Goal: Task Accomplishment & Management: Complete application form

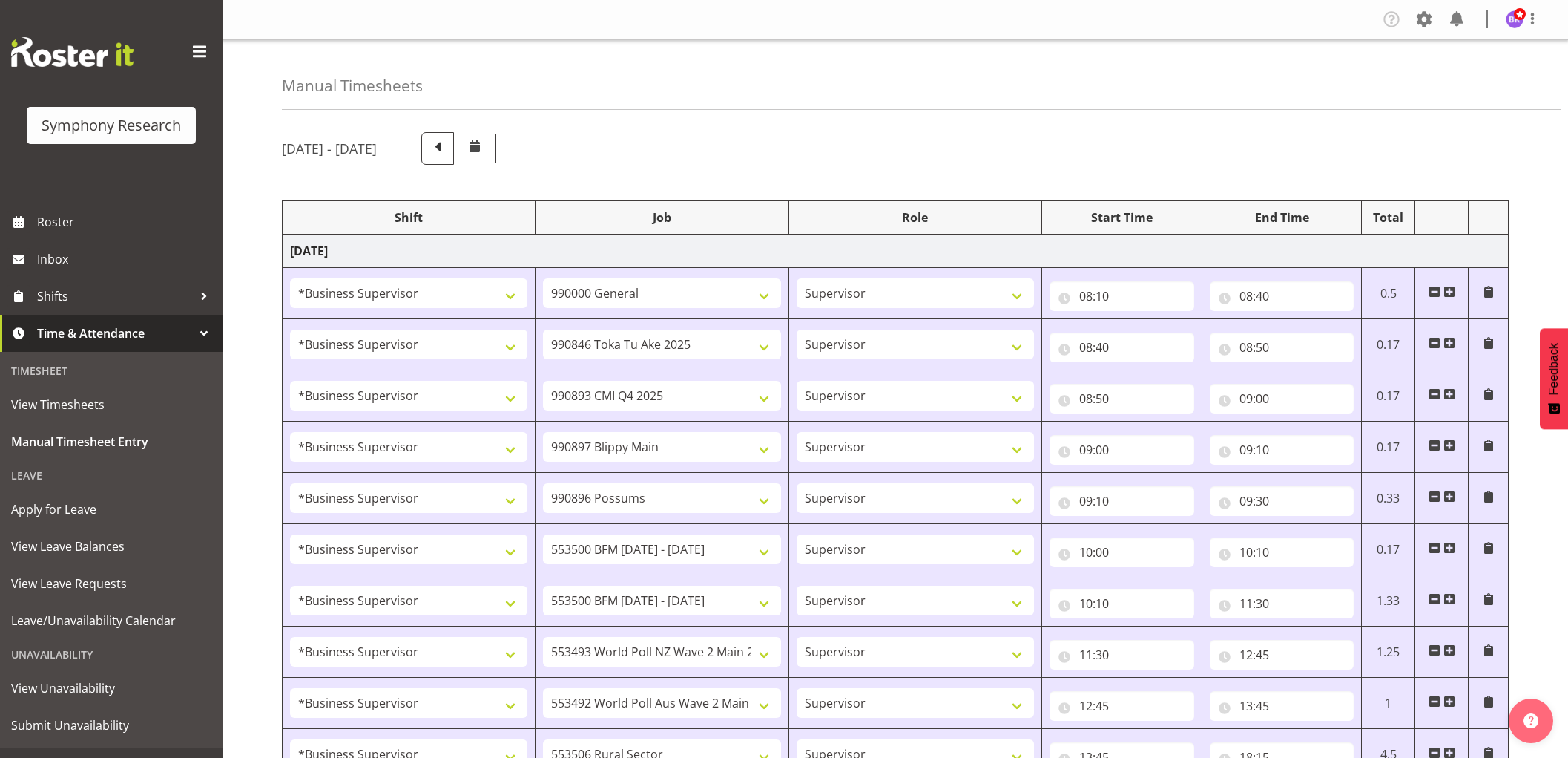
select select "1607"
select select "743"
select select "1607"
select select "9426"
select select "10575"
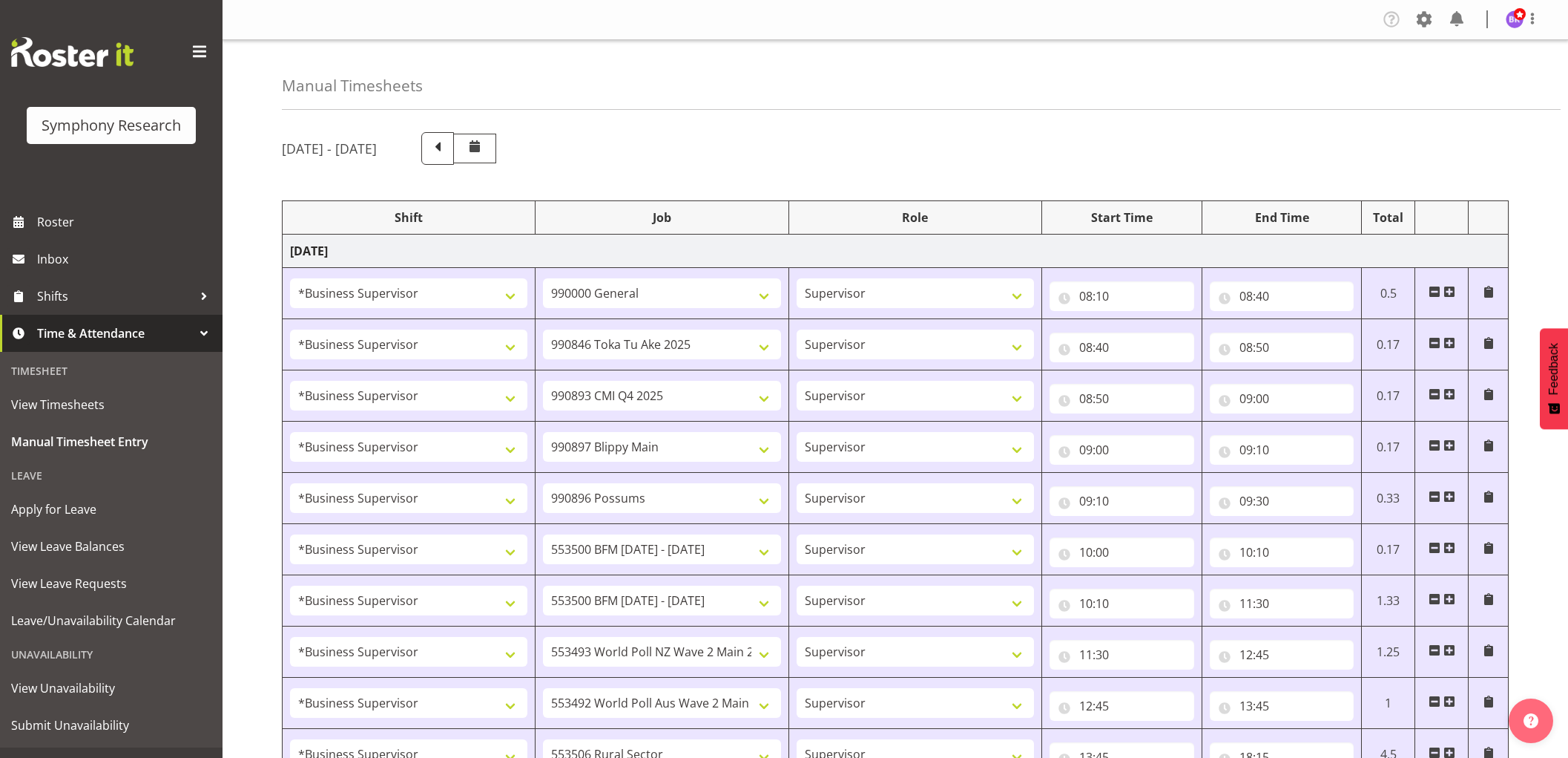
select select "1607"
select select "10631"
select select "1607"
select select "10633"
select select "1607"
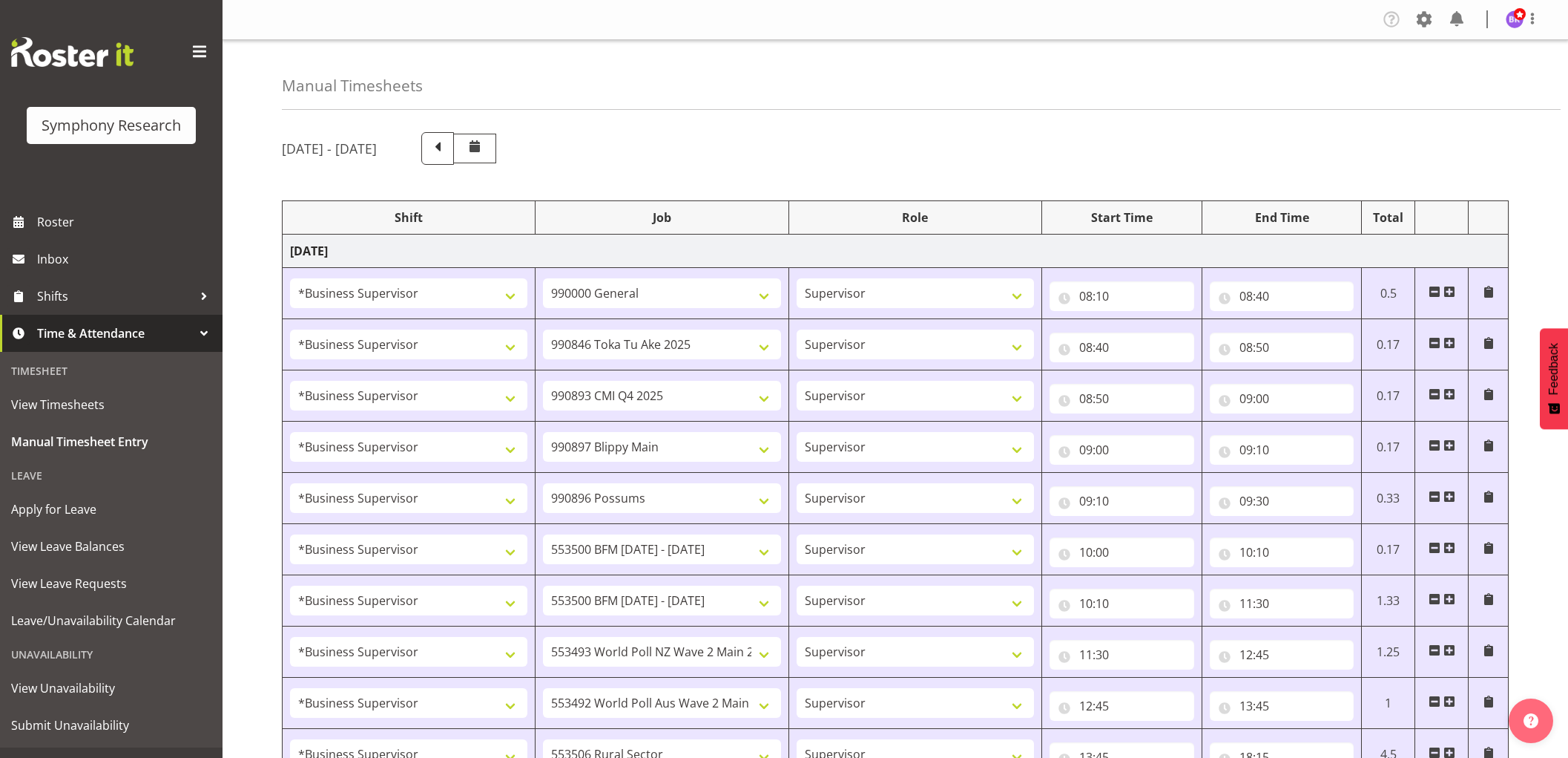
select select "10242"
select select "1607"
select select "10242"
select select "10527"
select select "1607"
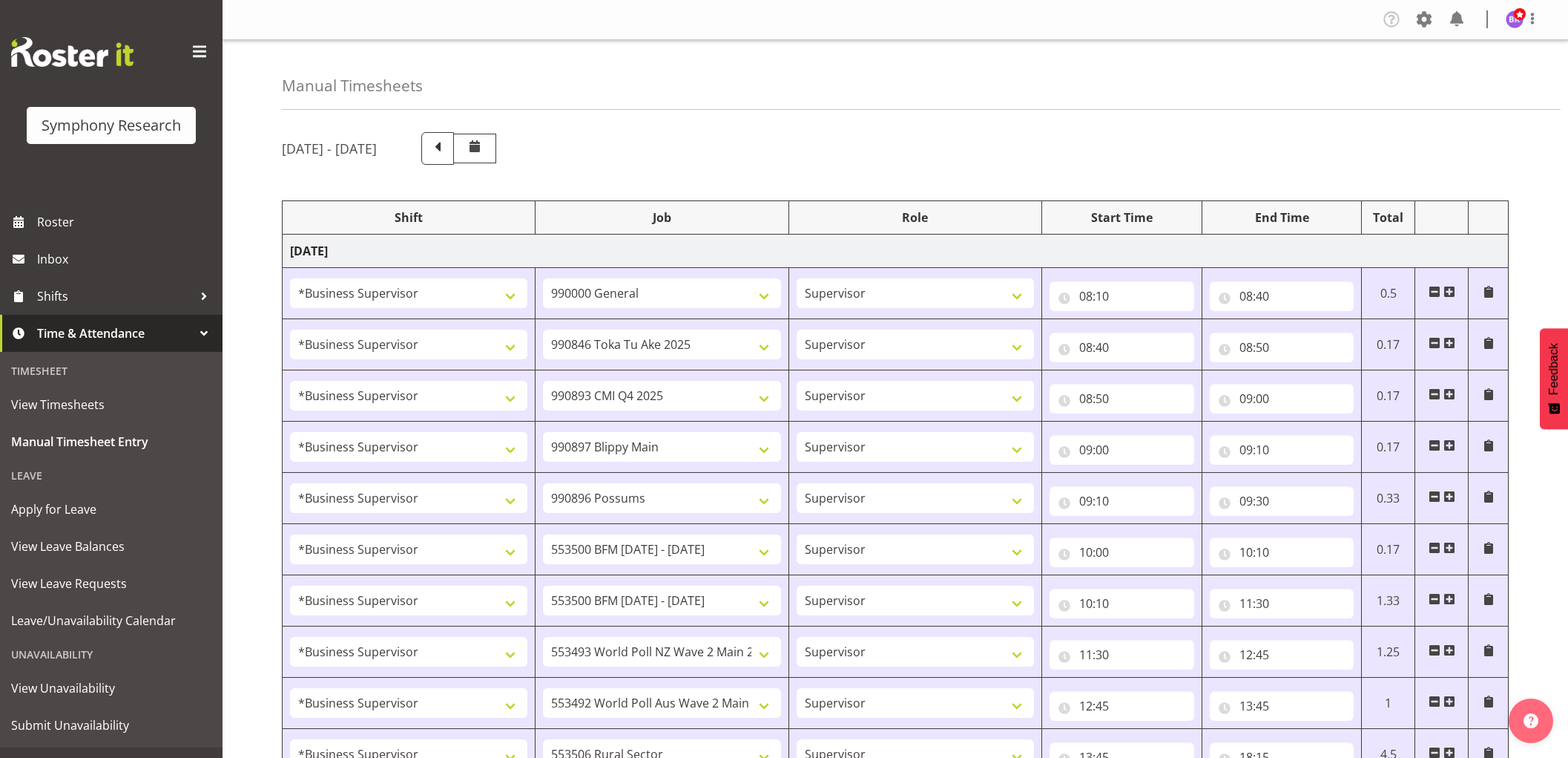
select select "10499"
select select "1607"
select select "10587"
select select "1607"
select select "743"
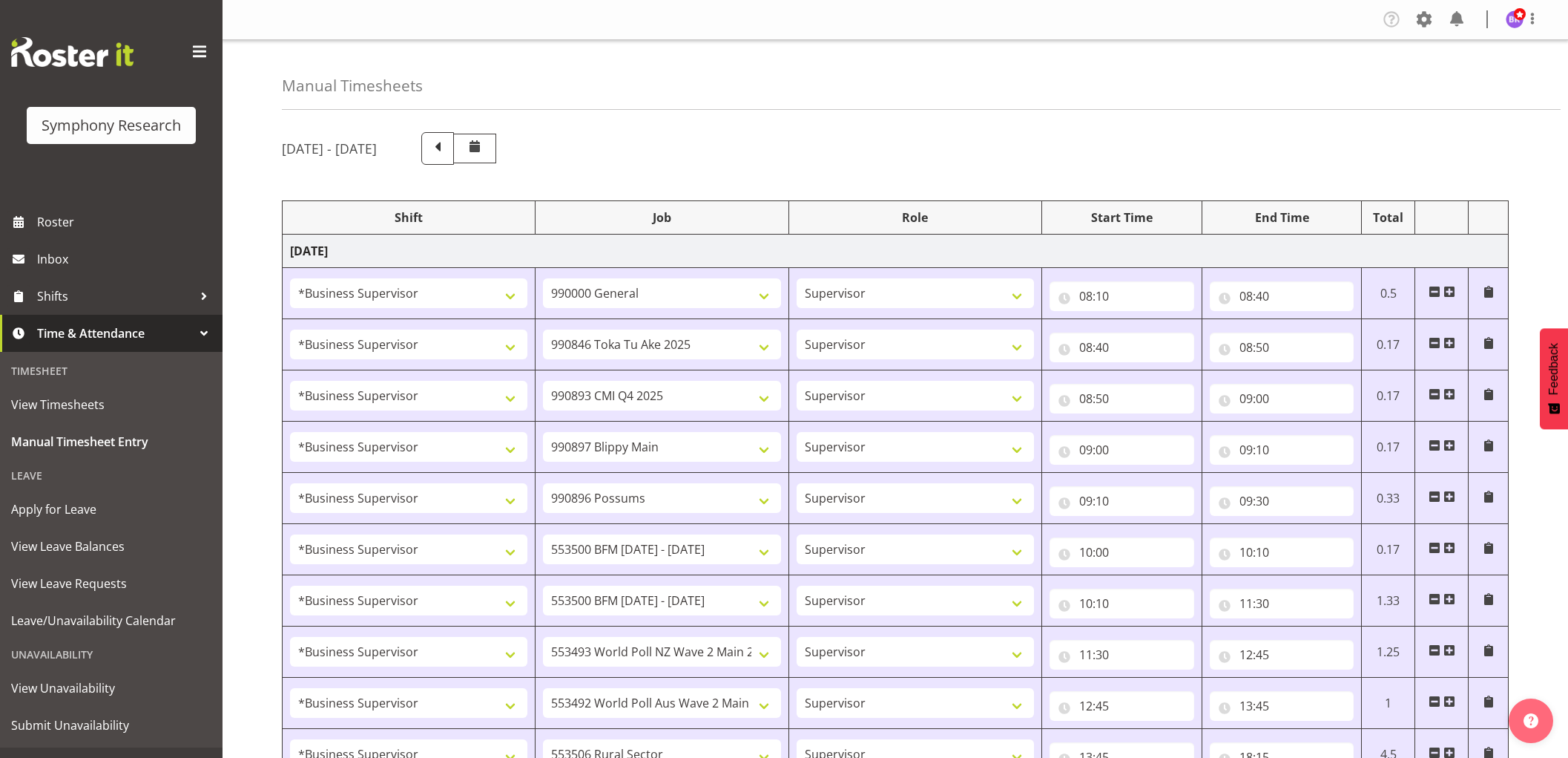
select select "1607"
select select "743"
select select "1607"
select select "10691"
select select "1607"
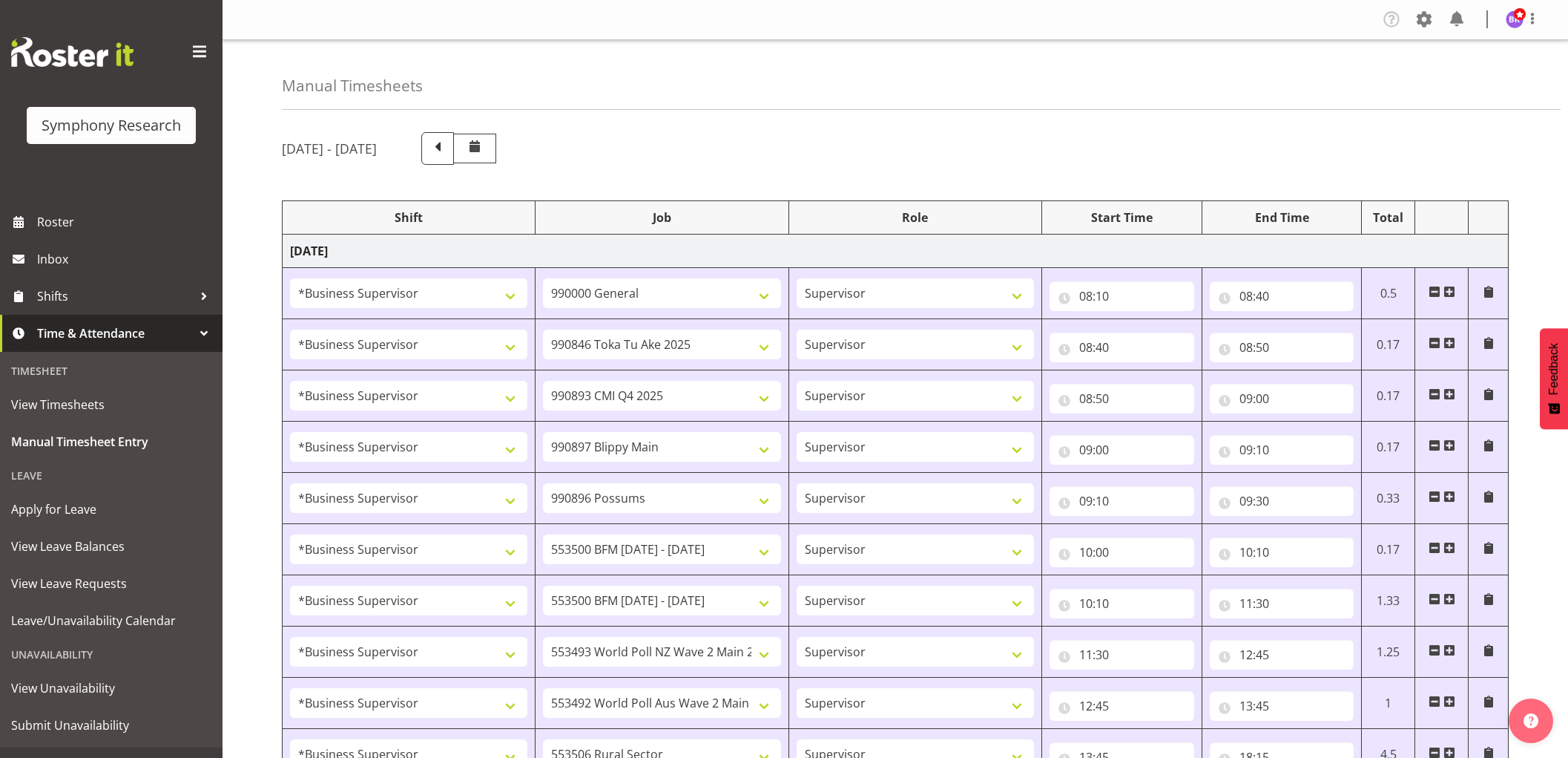
select select "10499"
select select "1607"
select select "10527"
select select "1607"
select select "743"
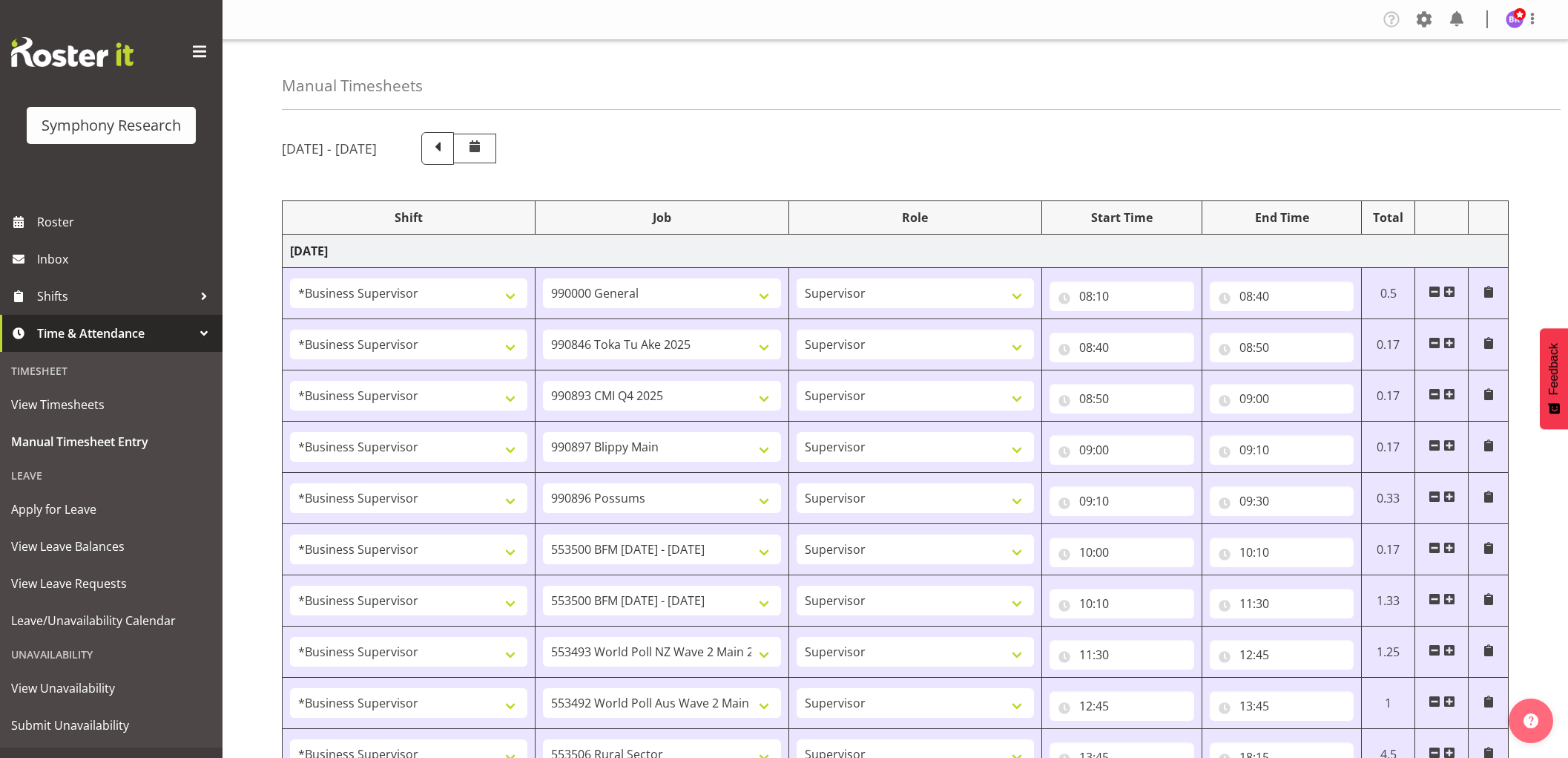
select select "1607"
select select "10242"
select select "1607"
select select "10587"
select select "1607"
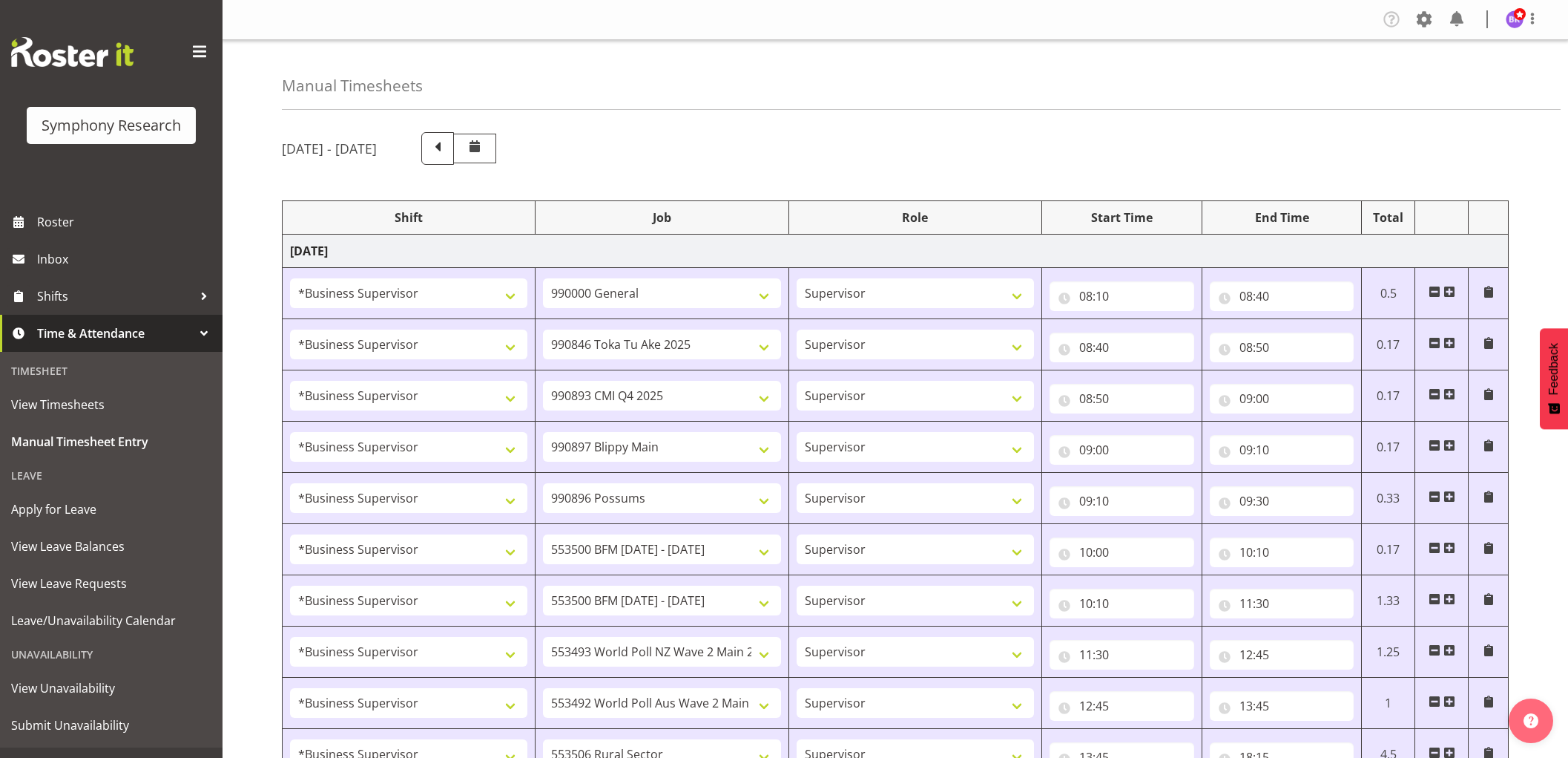
select select "743"
select select "1607"
select select "9426"
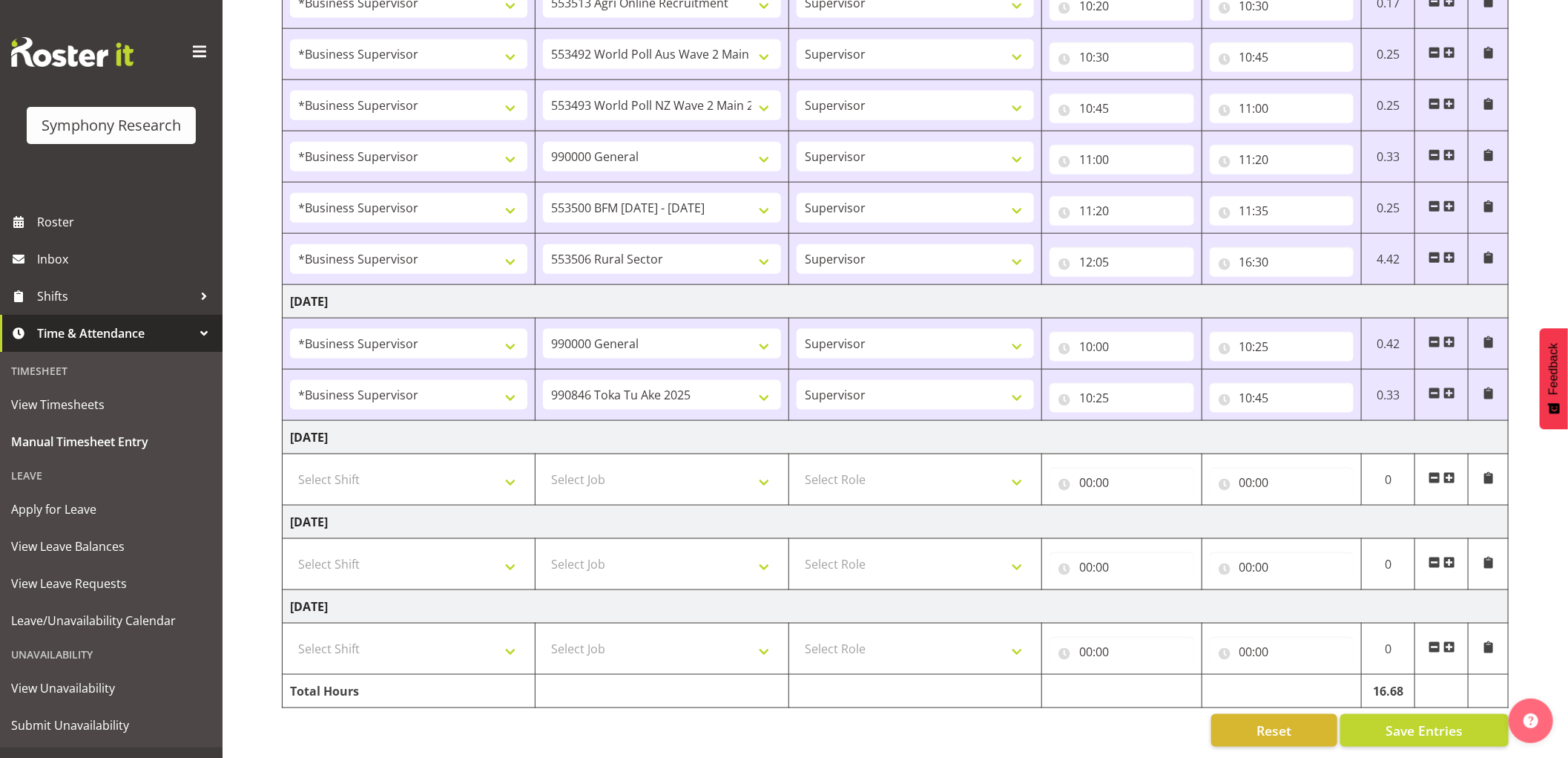
scroll to position [1040, 0]
click at [1449, 387] on span at bounding box center [1448, 393] width 12 height 12
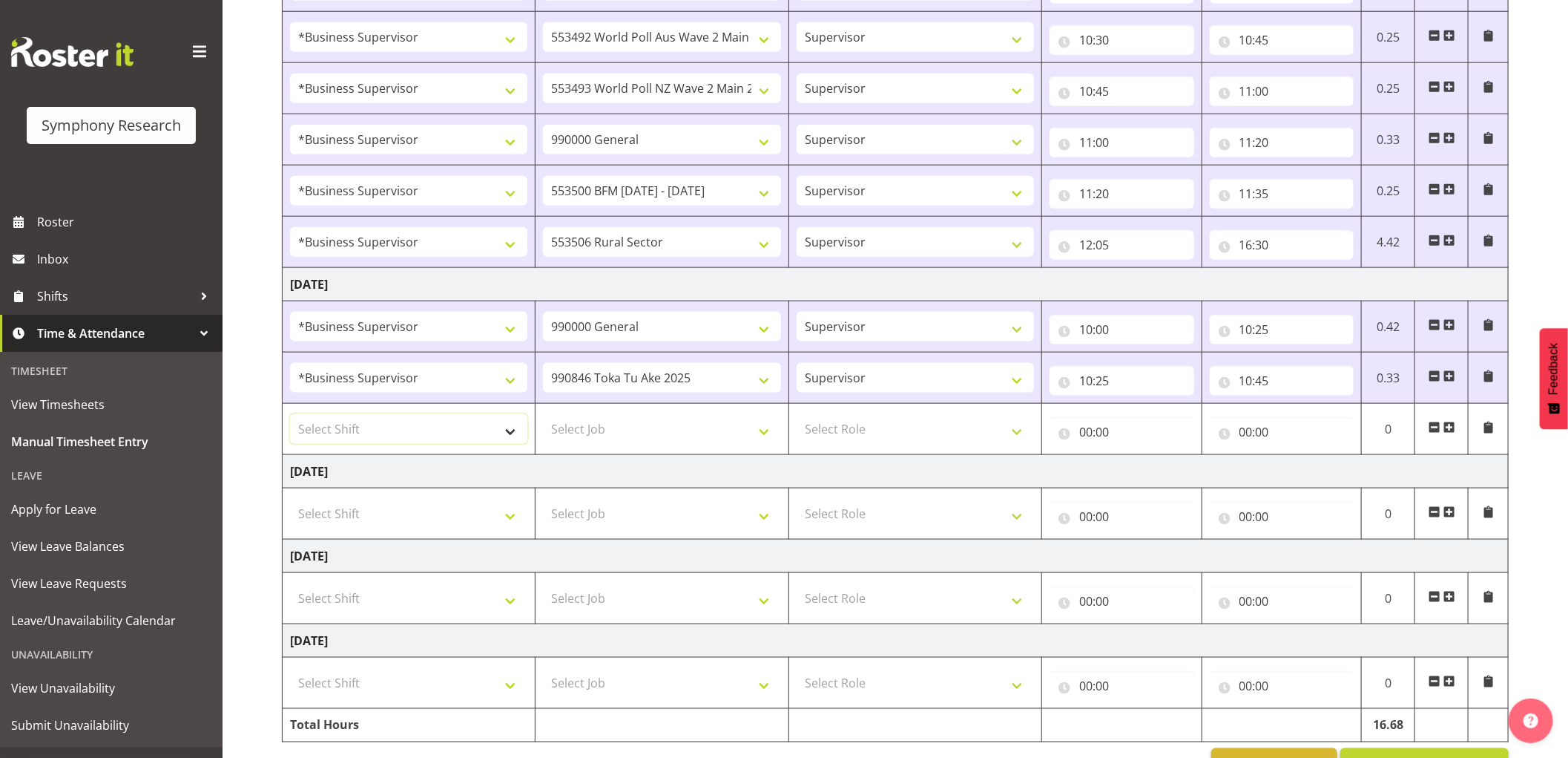
click at [389, 444] on select "Select Shift !!Weekend Residential (Roster IT Shift Label) *Business 9/10am ~ 4…" at bounding box center [408, 429] width 238 height 30
select select "1607"
click at [290, 416] on select "Select Shift !!Weekend Residential (Roster IT Shift Label) *Business 9/10am ~ 4…" at bounding box center [408, 429] width 238 height 30
click at [717, 431] on select "Select Job 550060 IF Admin 553492 World Poll Aus Wave 2 Main 2025 553493 World …" at bounding box center [661, 429] width 238 height 30
select select "10587"
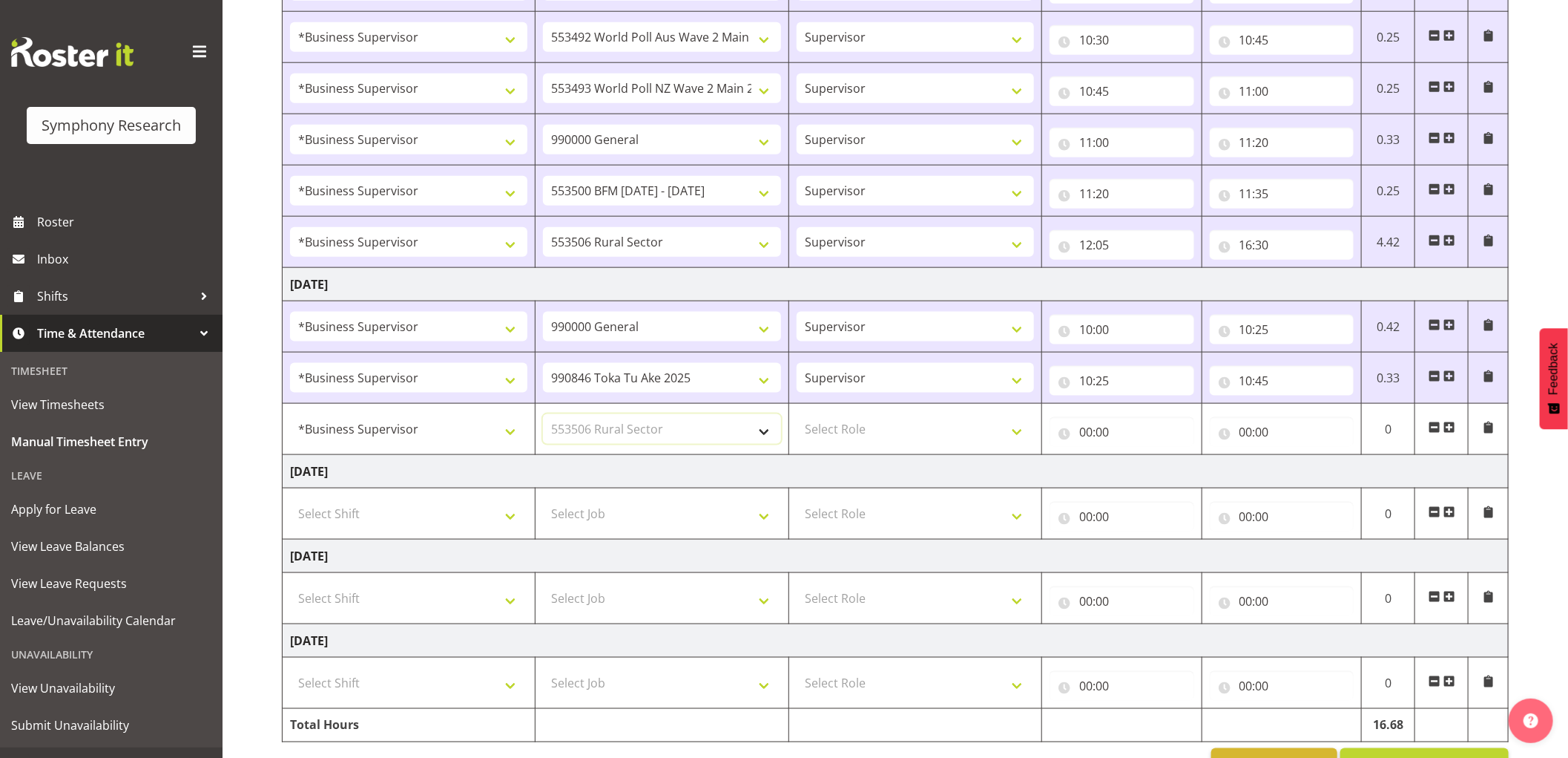
click at [542, 416] on select "Select Job 550060 IF Admin 553492 World Poll Aus Wave 2 Main 2025 553493 World …" at bounding box center [661, 429] width 238 height 30
click at [863, 438] on select "Select Role Supervisor Interviewing Briefing" at bounding box center [916, 429] width 238 height 30
select select "45"
click at [797, 416] on select "Select Role Supervisor Interviewing Briefing" at bounding box center [916, 429] width 238 height 30
click at [1091, 438] on input "00:00" at bounding box center [1122, 431] width 144 height 30
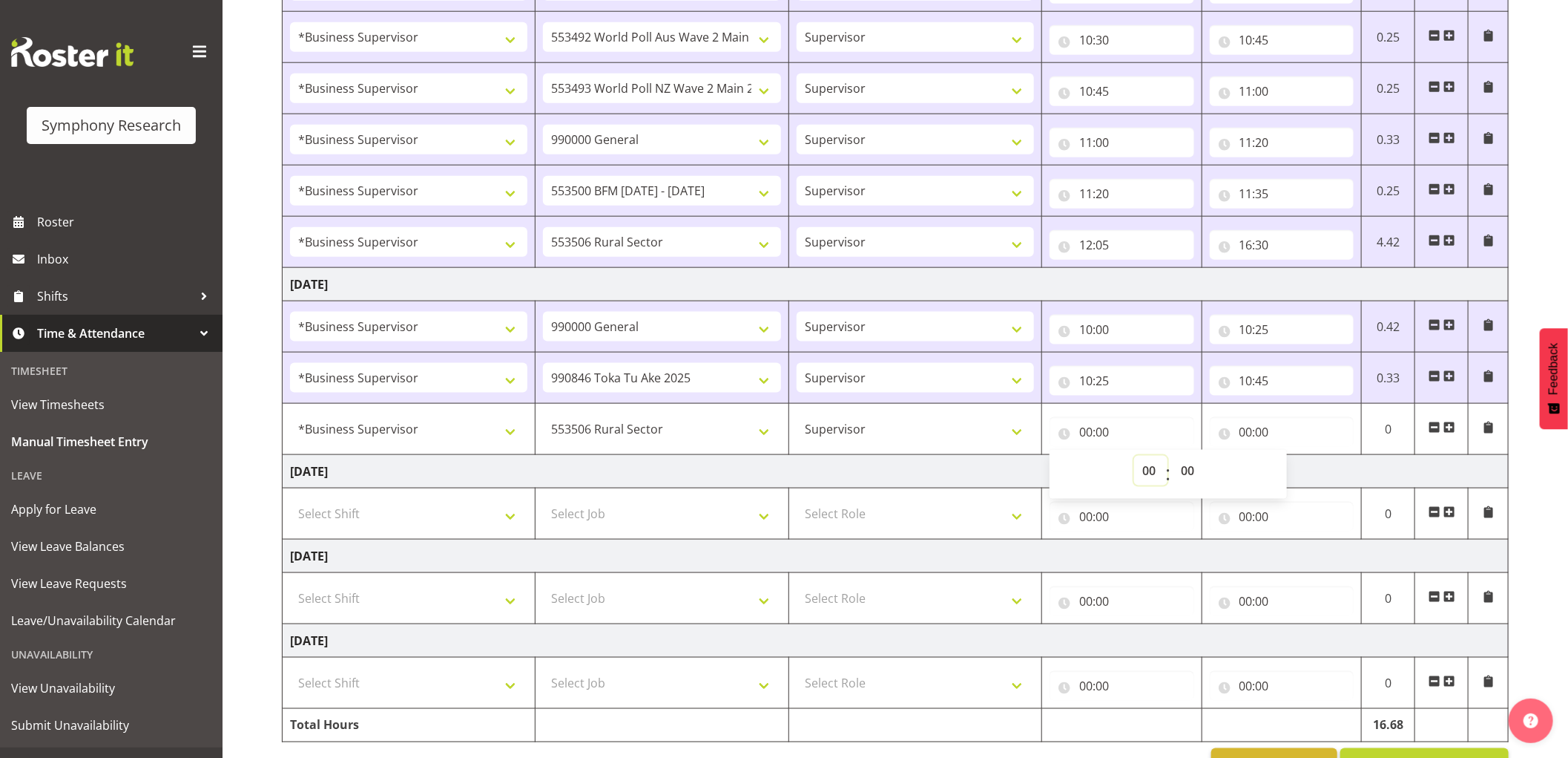
click at [1151, 476] on select "00 01 02 03 04 05 06 07 08 09 10 11 12 13 14 15 16 17 18 19 20 21 22 23" at bounding box center [1151, 470] width 34 height 30
select select "10"
click at [1134, 458] on select "00 01 02 03 04 05 06 07 08 09 10 11 12 13 14 15 16 17 18 19 20 21 22 23" at bounding box center [1151, 470] width 34 height 30
type input "10:00"
click at [1198, 474] on select "00 01 02 03 04 05 06 07 08 09 10 11 12 13 14 15 16 17 18 19 20 21 22 23 24 25 2…" at bounding box center [1189, 470] width 34 height 30
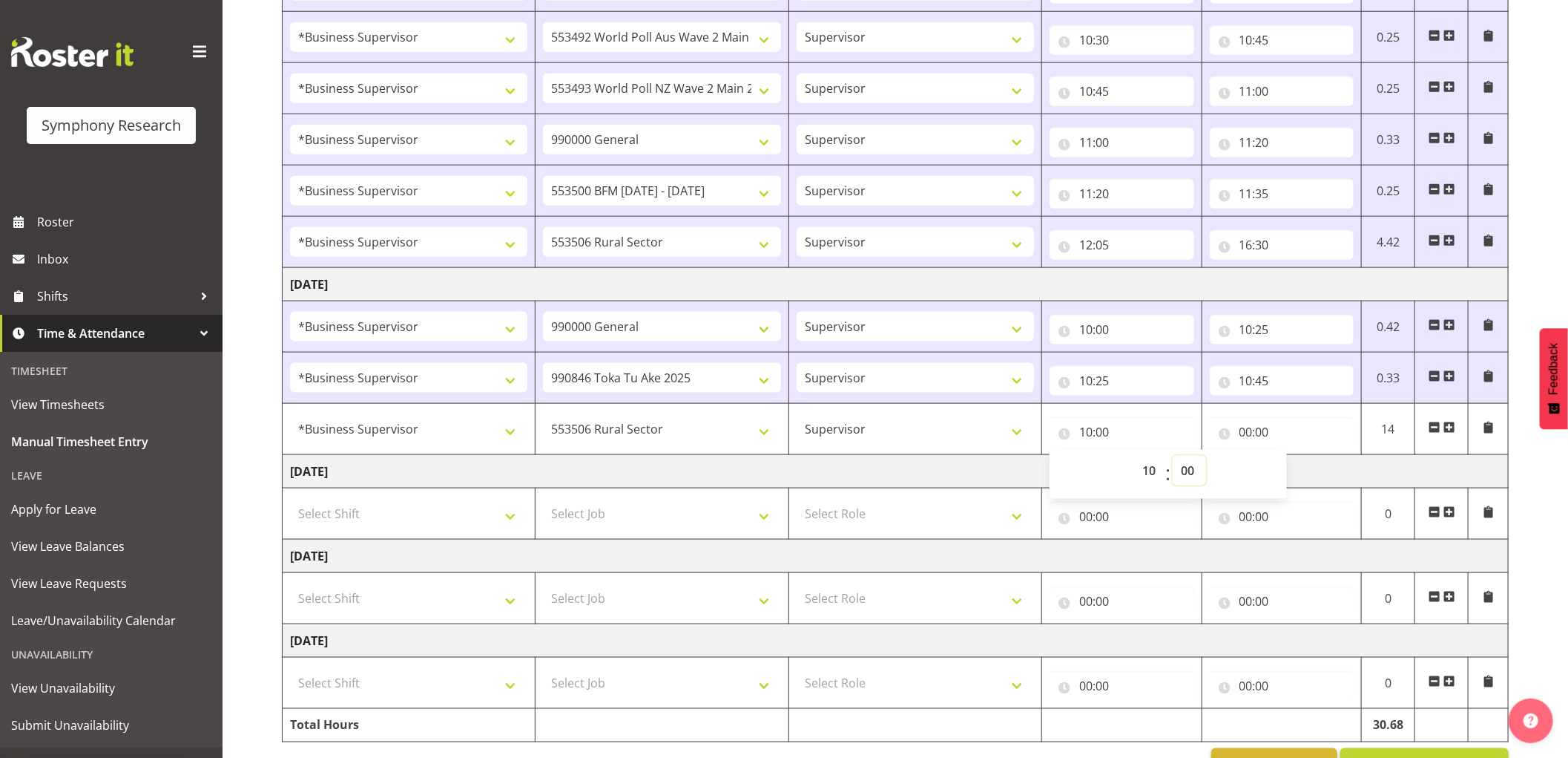
select select "45"
click at [1172, 458] on select "00 01 02 03 04 05 06 07 08 09 10 11 12 13 14 15 16 17 18 19 20 21 22 23 24 25 2…" at bounding box center [1189, 470] width 34 height 30
type input "10:45"
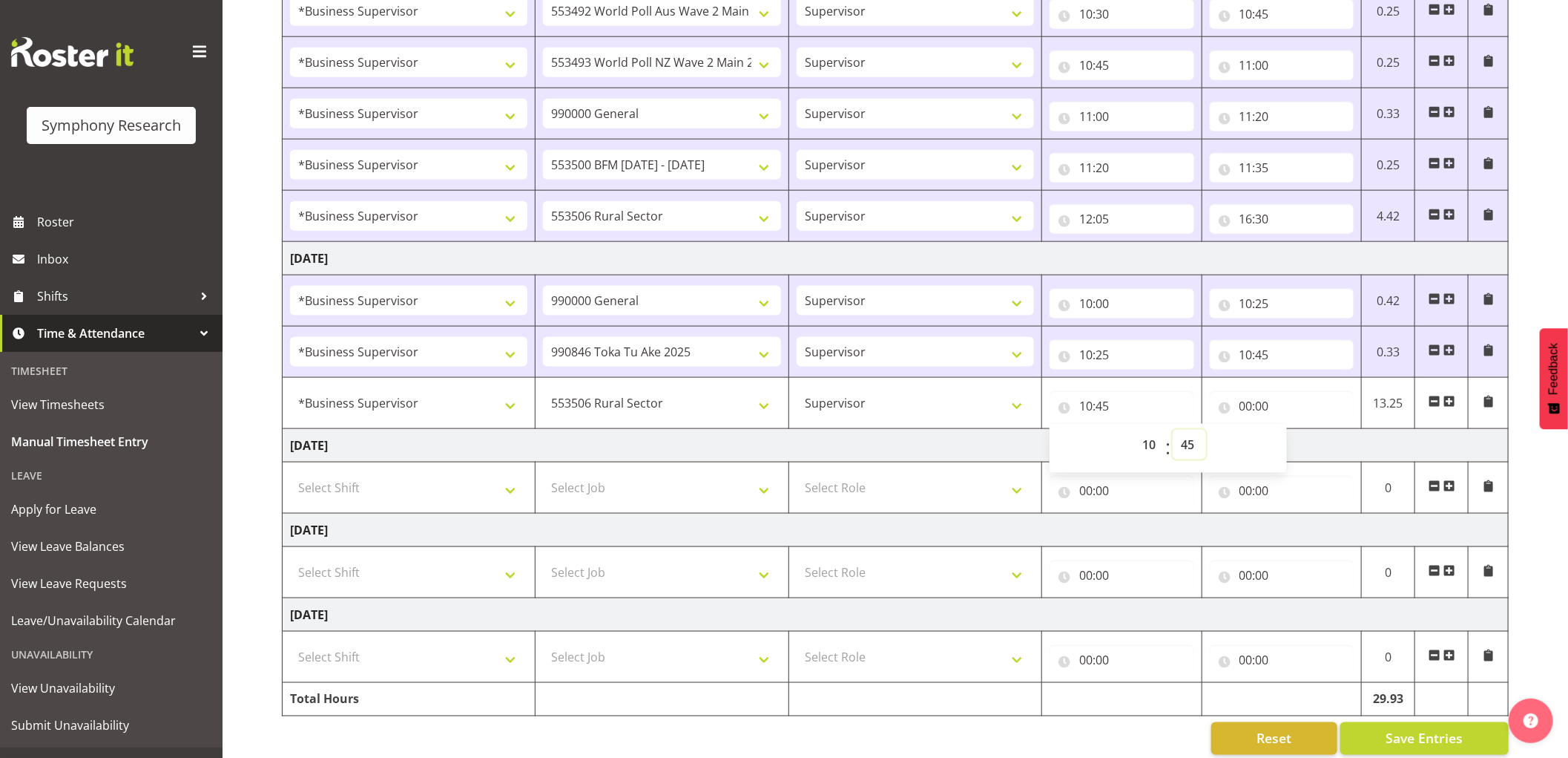
scroll to position [1091, 0]
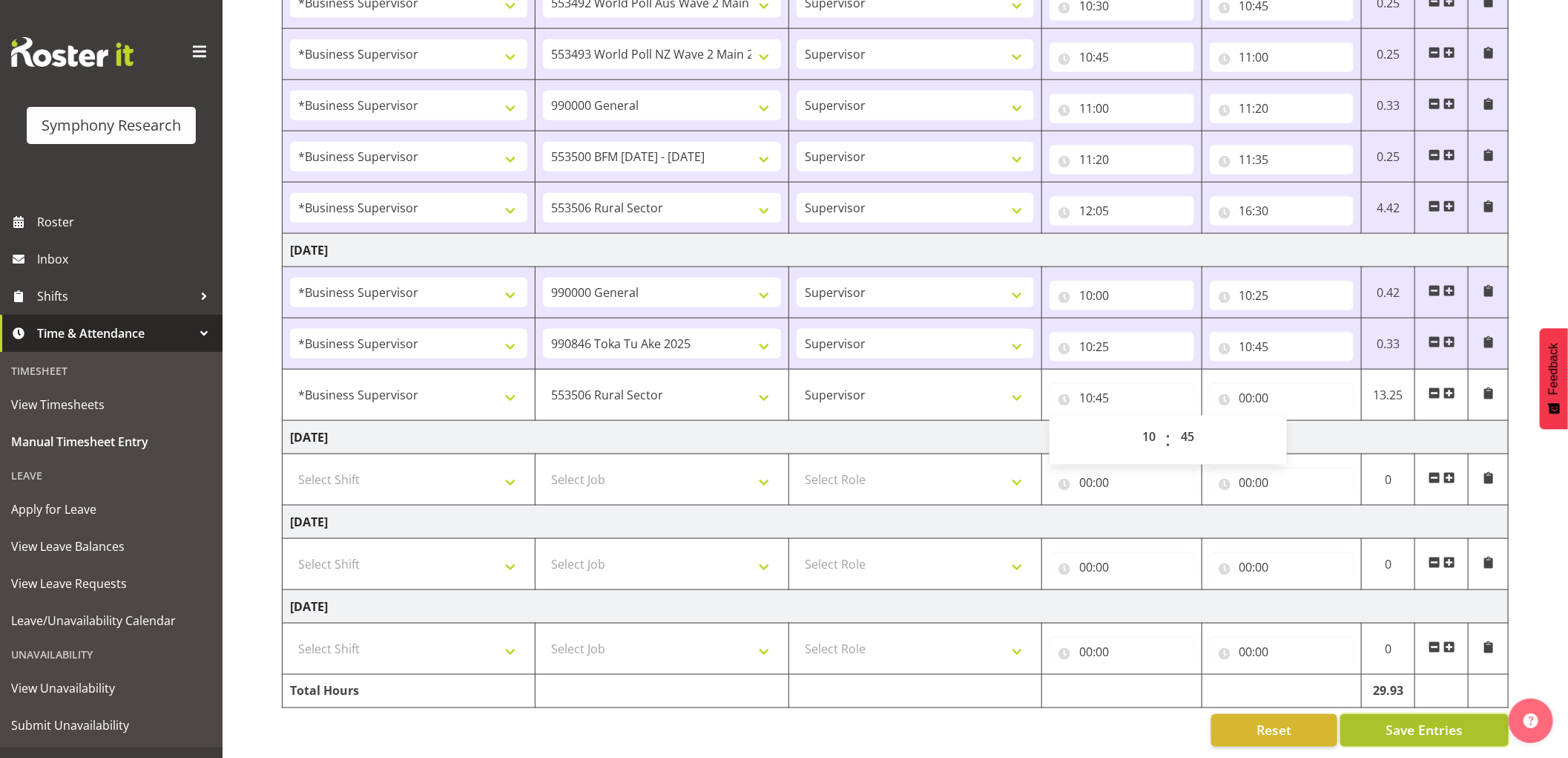
click at [1395, 720] on span "Save Entries" at bounding box center [1424, 730] width 77 height 19
